Goal: Information Seeking & Learning: Learn about a topic

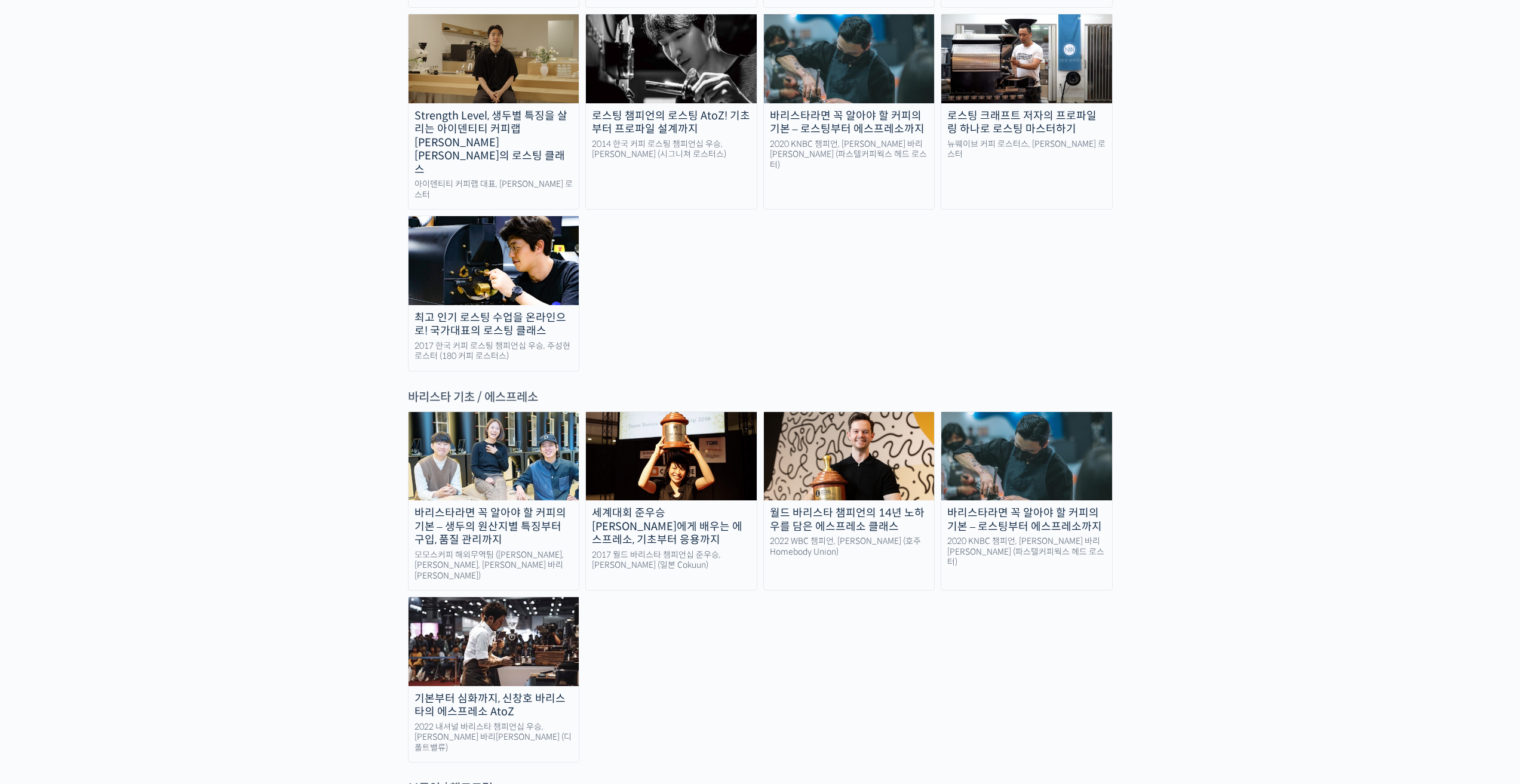
scroll to position [1313, 0]
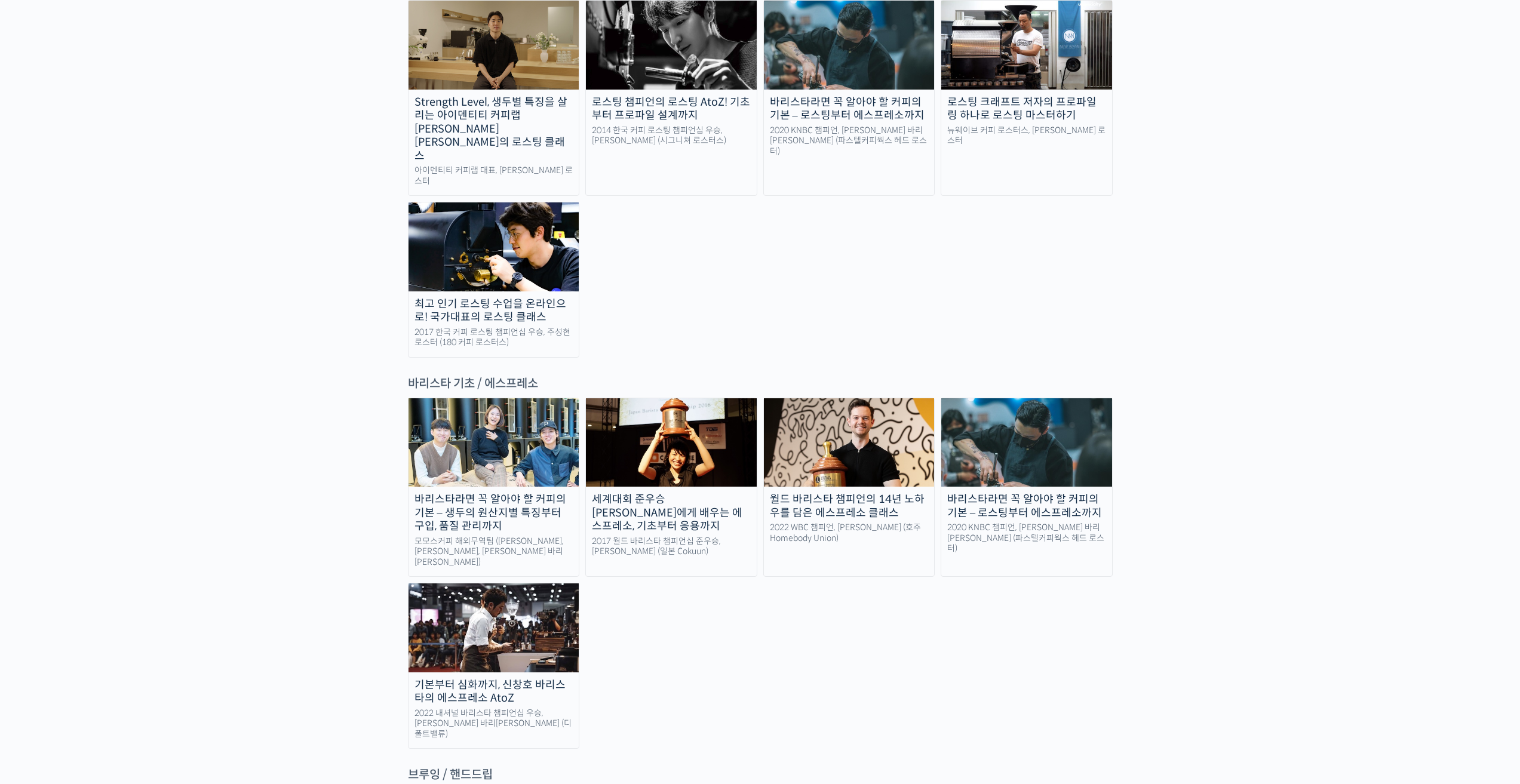
click at [498, 398] on img at bounding box center [494, 443] width 171 height 89
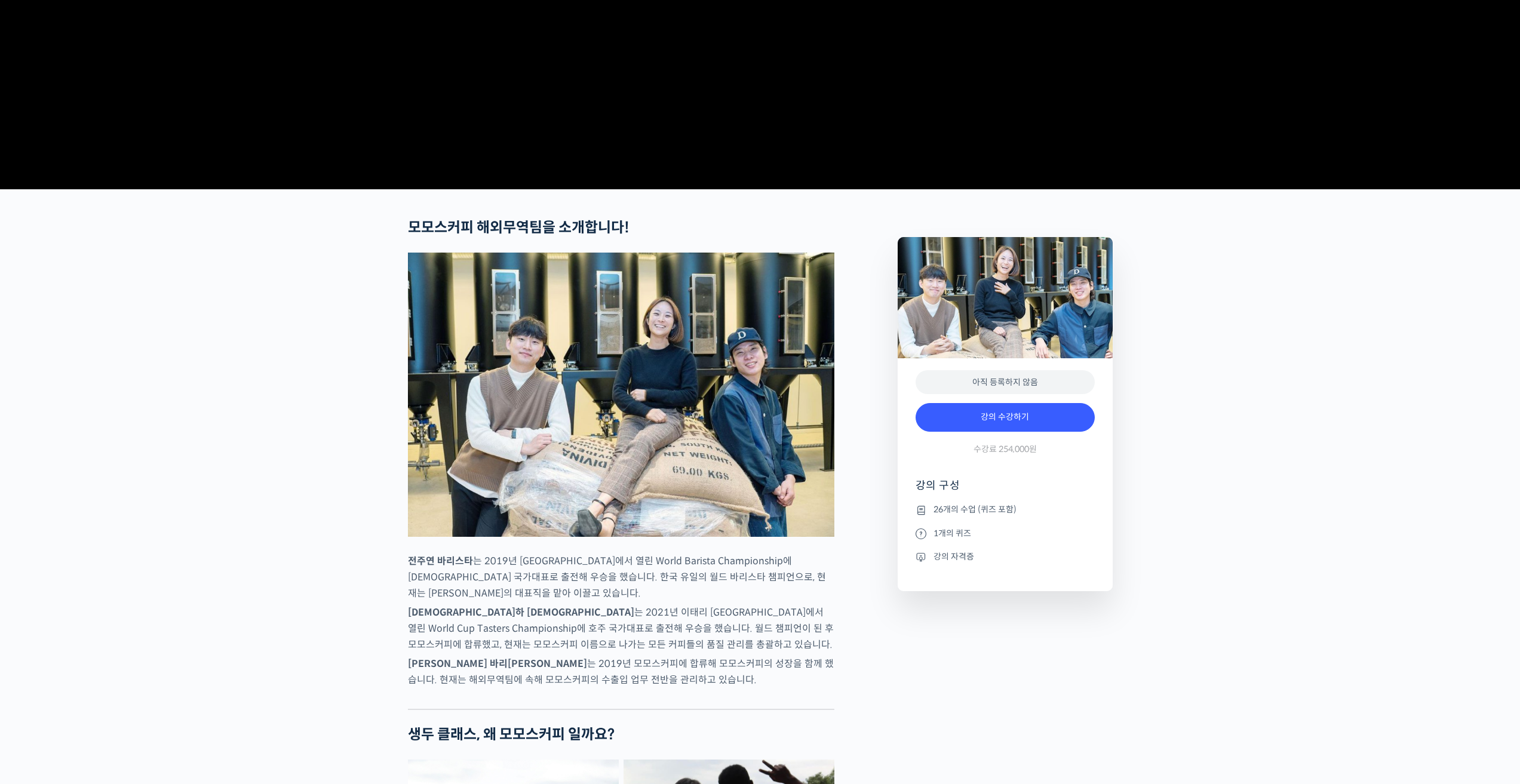
scroll to position [299, 0]
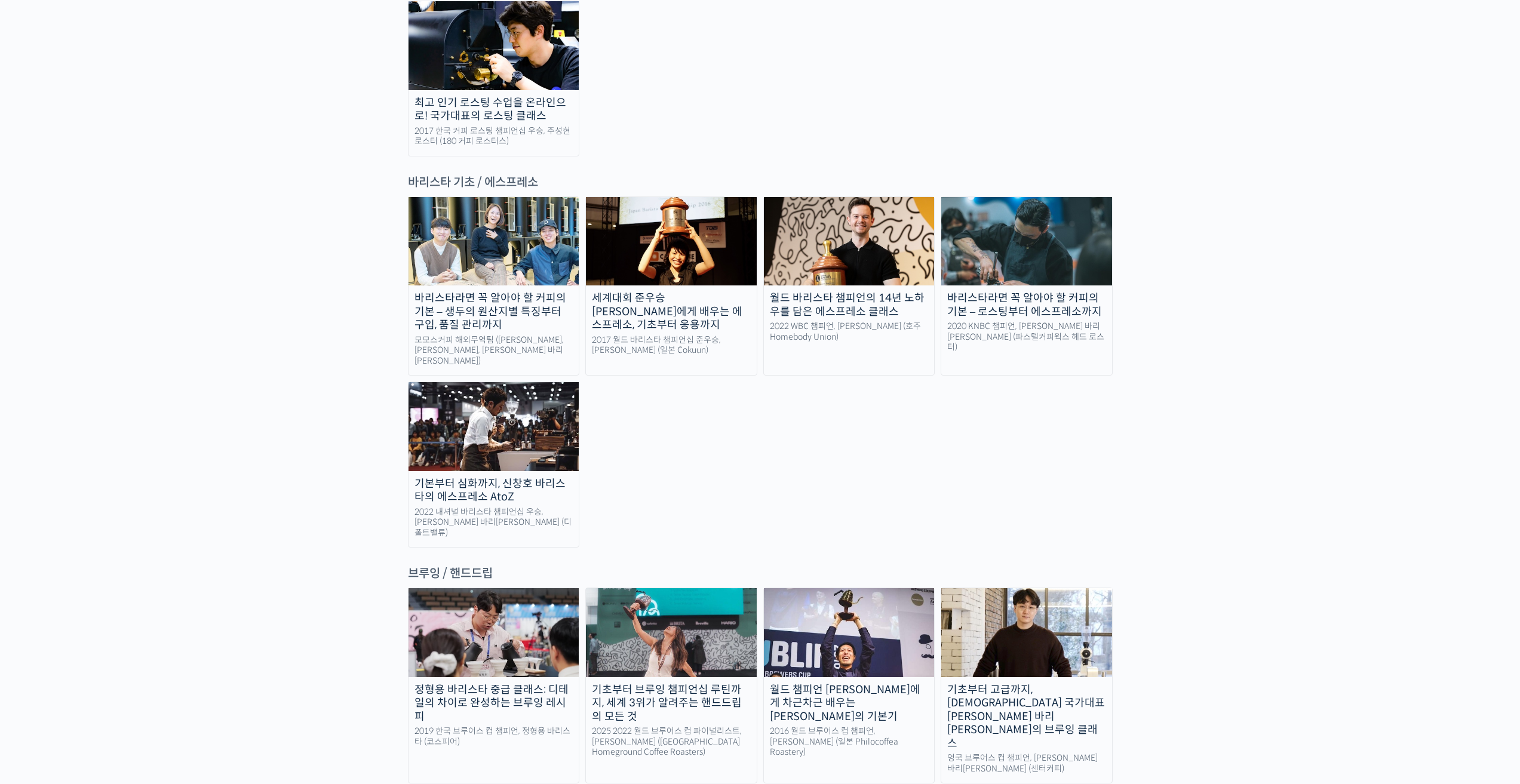
scroll to position [1552, 0]
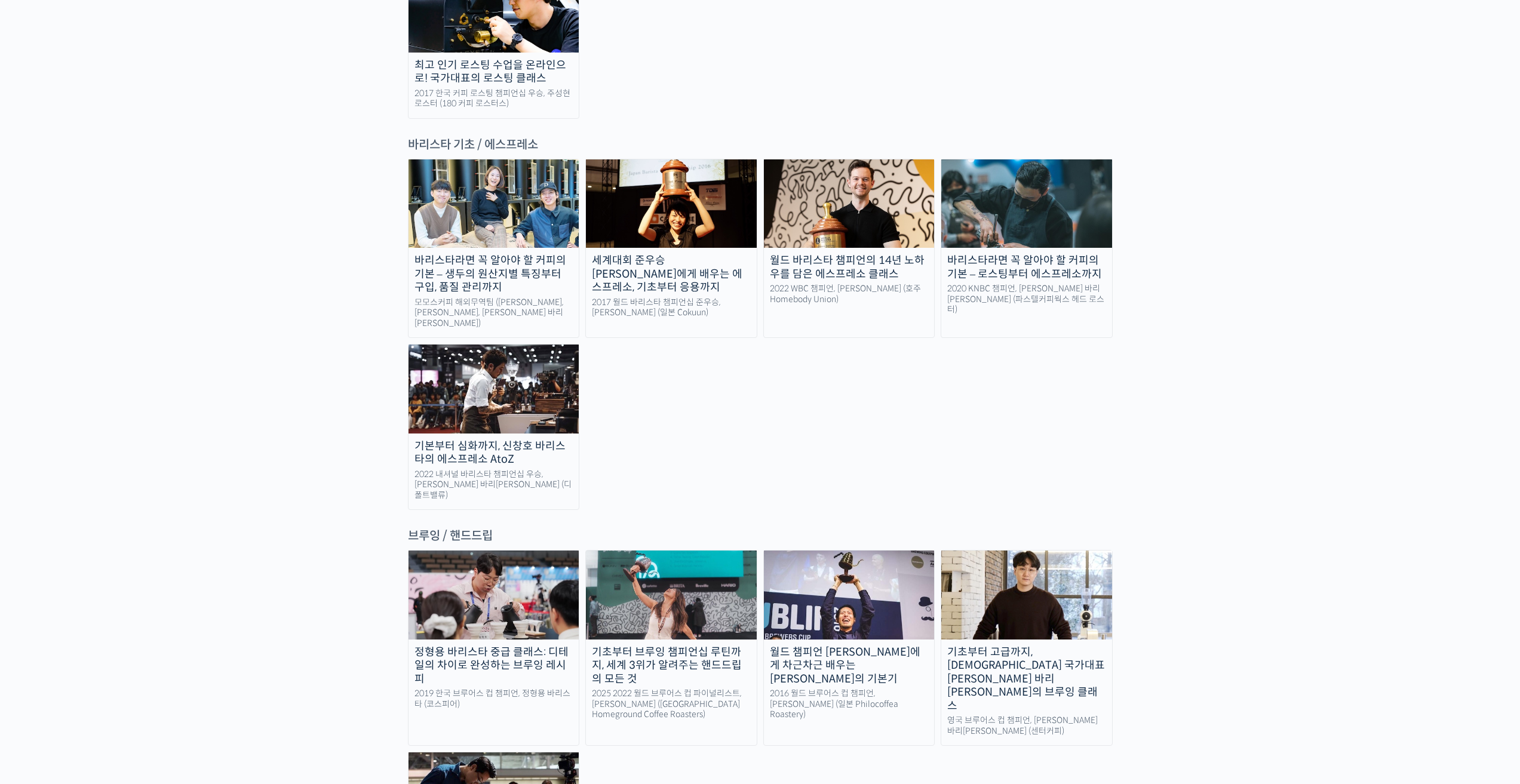
click at [509, 439] on div "기본부터 심화까지, 신창호 바리스타의 에스프레소 AtoZ" at bounding box center [494, 453] width 171 height 27
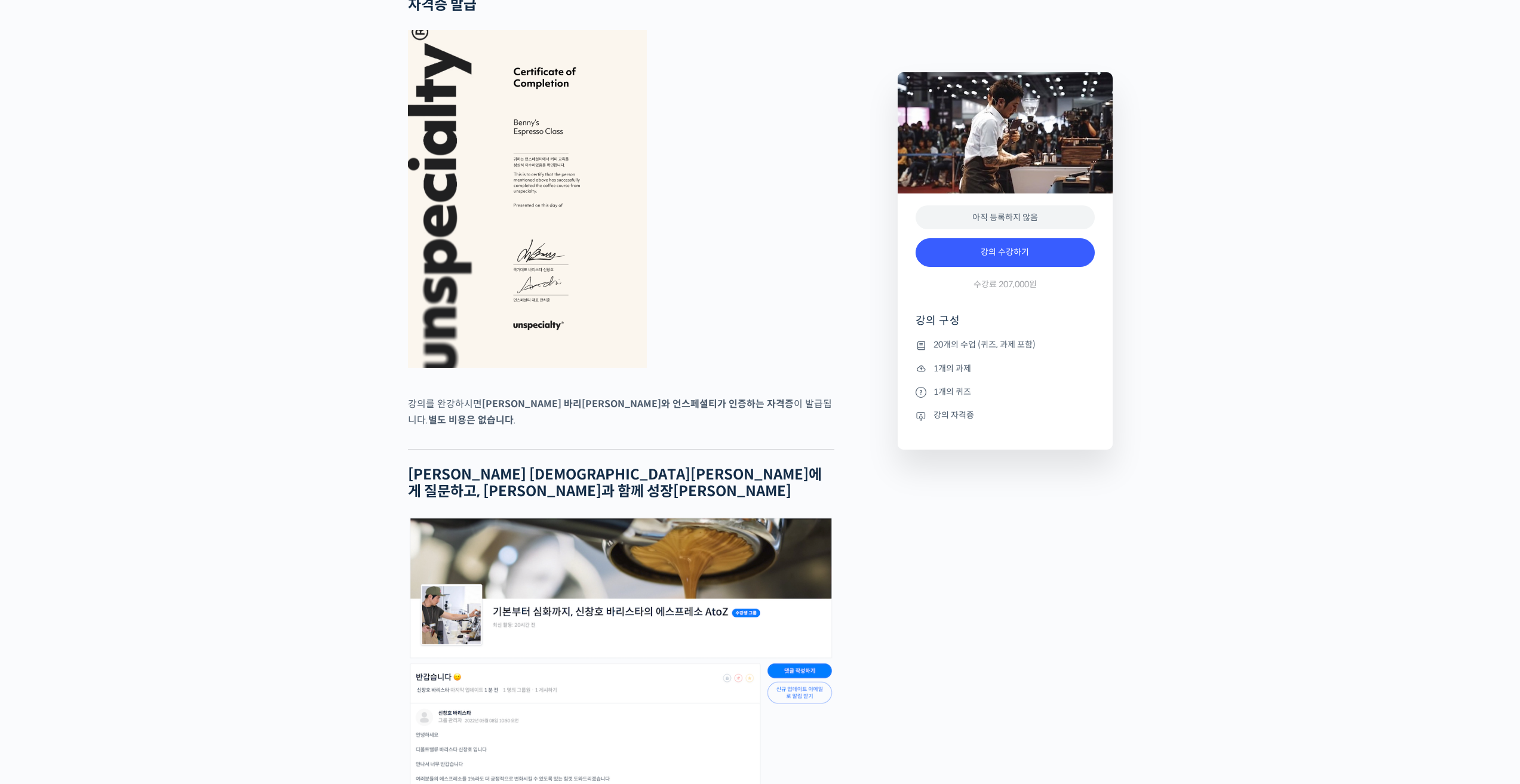
scroll to position [3881, 0]
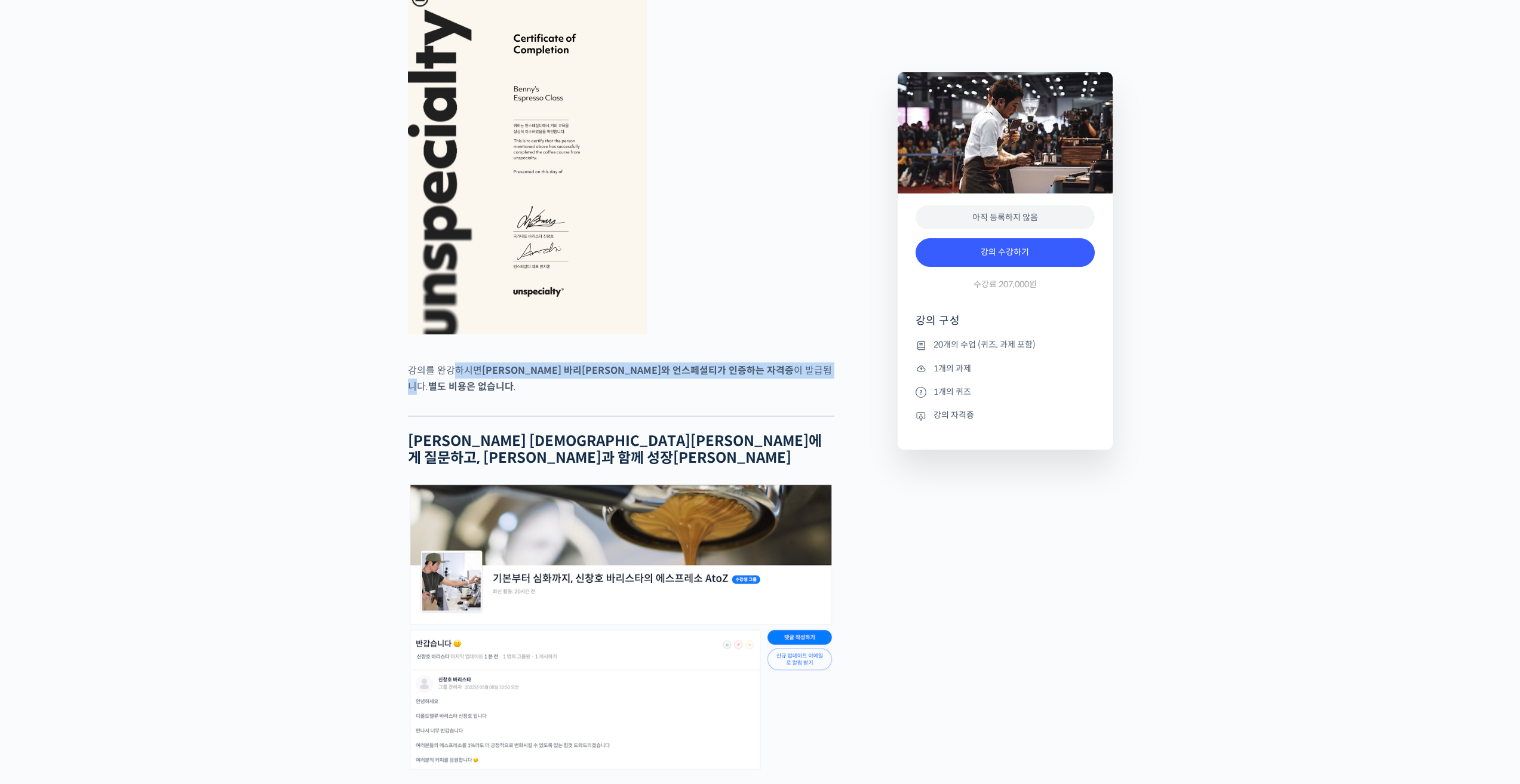
drag, startPoint x: 454, startPoint y: 409, endPoint x: 724, endPoint y: 409, distance: 270.0
click at [724, 395] on p "강의를 완강하시면 신창호 바리스타와 언스페셜티가 인증하는 자격증 이 발급됩니다. 별도 비용은 없습니다 ." at bounding box center [621, 378] width 427 height 33
click at [731, 416] on div at bounding box center [621, 406] width 427 height 18
drag, startPoint x: 814, startPoint y: 418, endPoint x: 832, endPoint y: 420, distance: 18.1
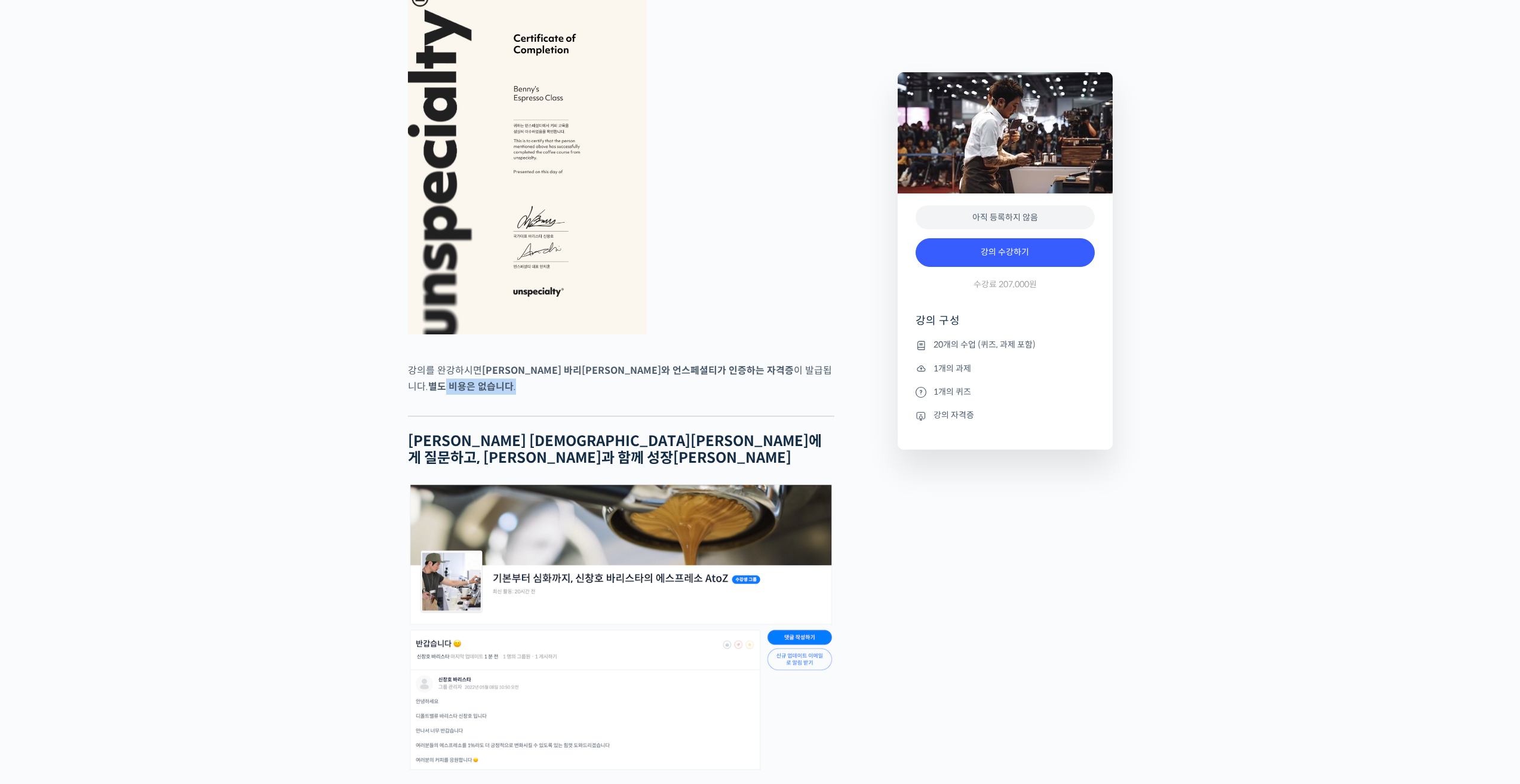
click at [832, 416] on div at bounding box center [621, 406] width 427 height 18
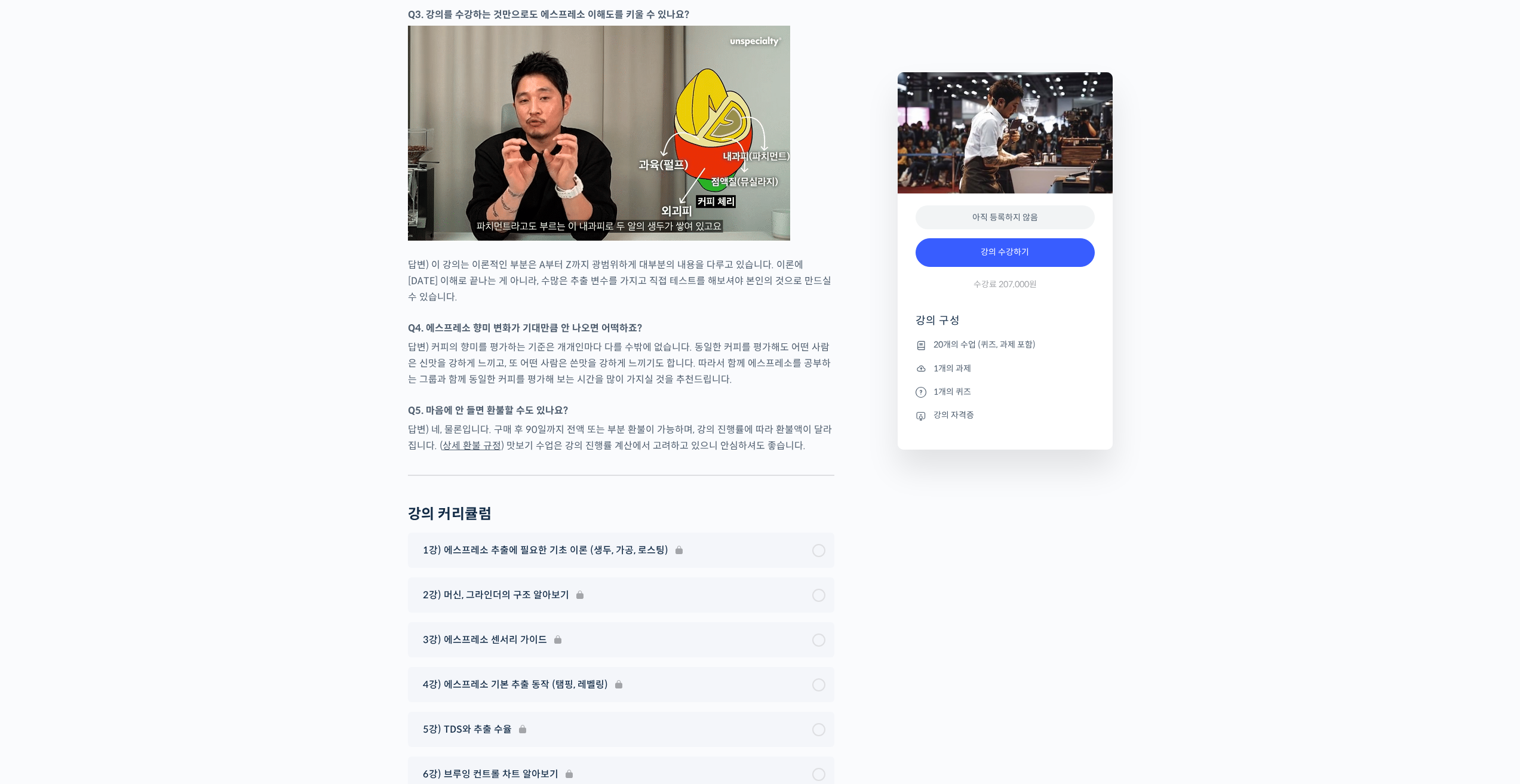
scroll to position [5851, 0]
